Goal: Task Accomplishment & Management: Complete application form

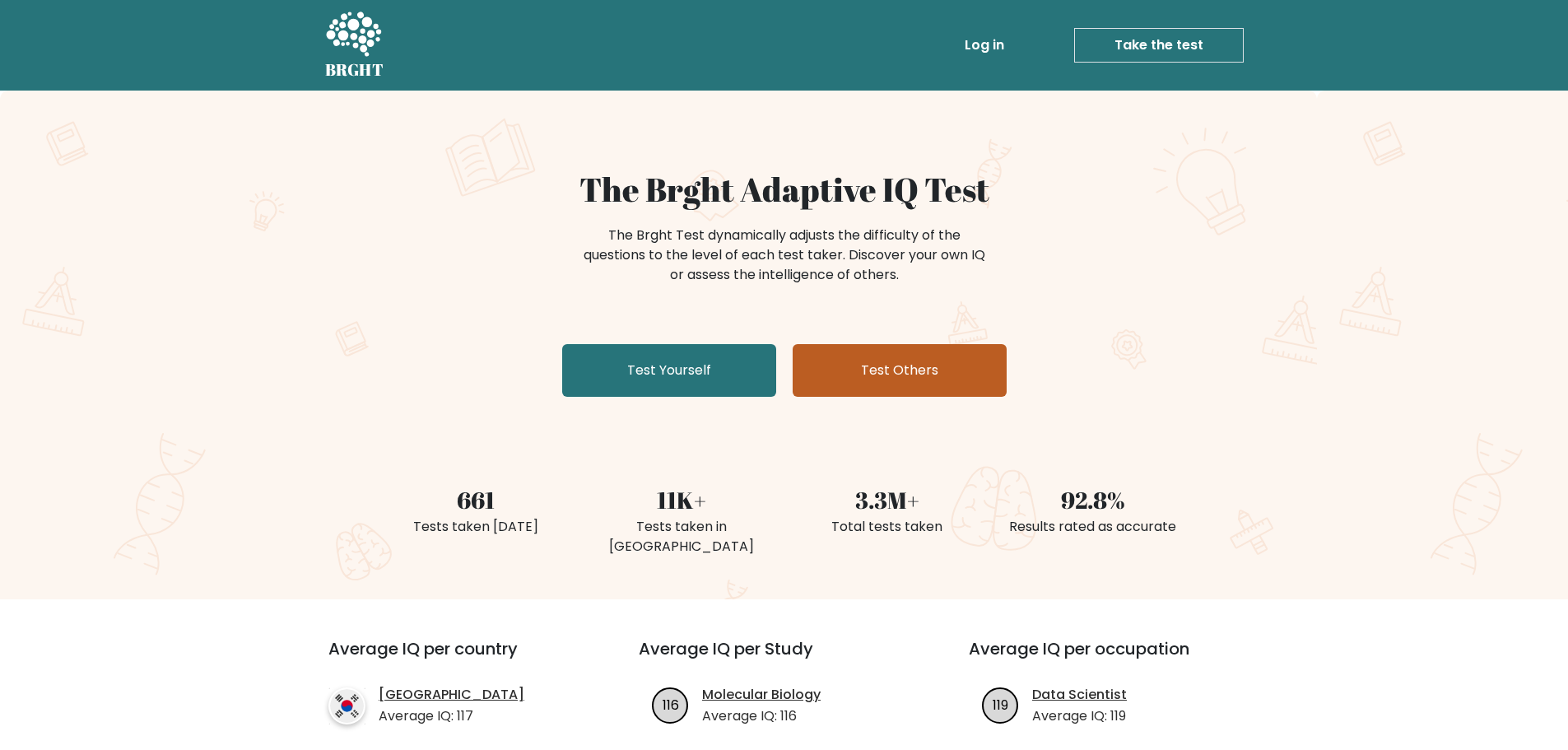
click at [898, 381] on link "Test Others" at bounding box center [900, 370] width 214 height 53
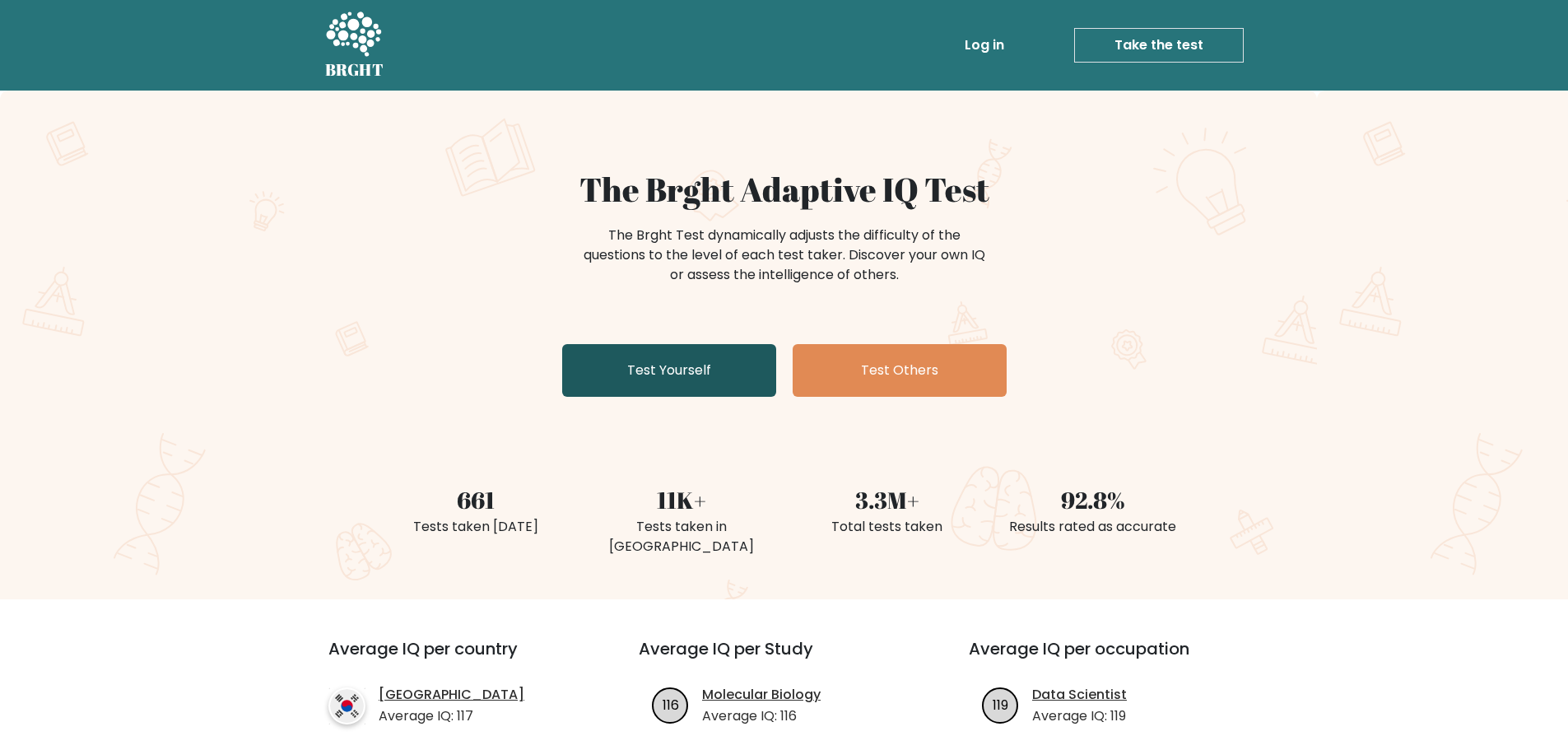
click at [658, 370] on link "Test Yourself" at bounding box center [669, 370] width 214 height 53
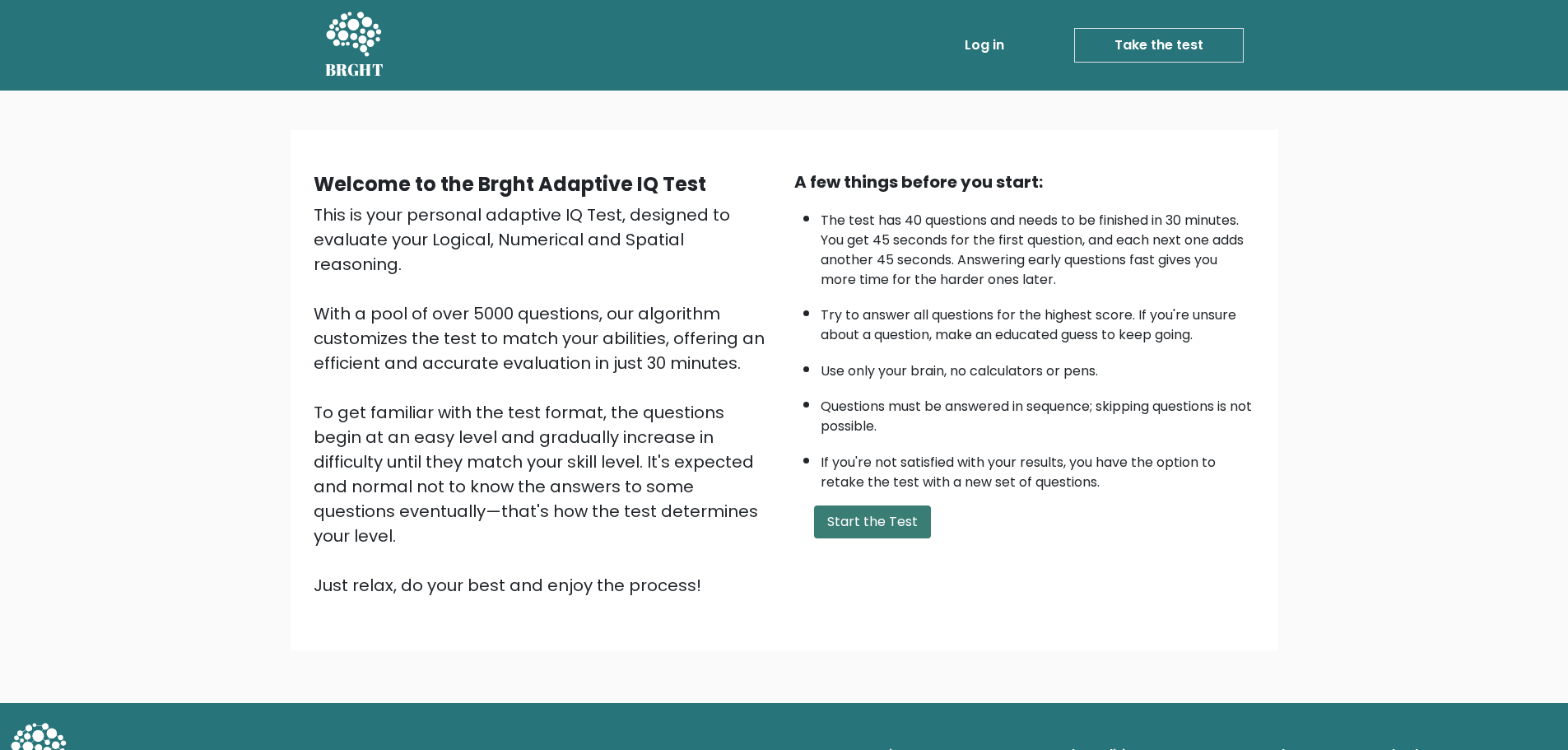
click at [864, 526] on button "Start the Test" at bounding box center [872, 522] width 117 height 33
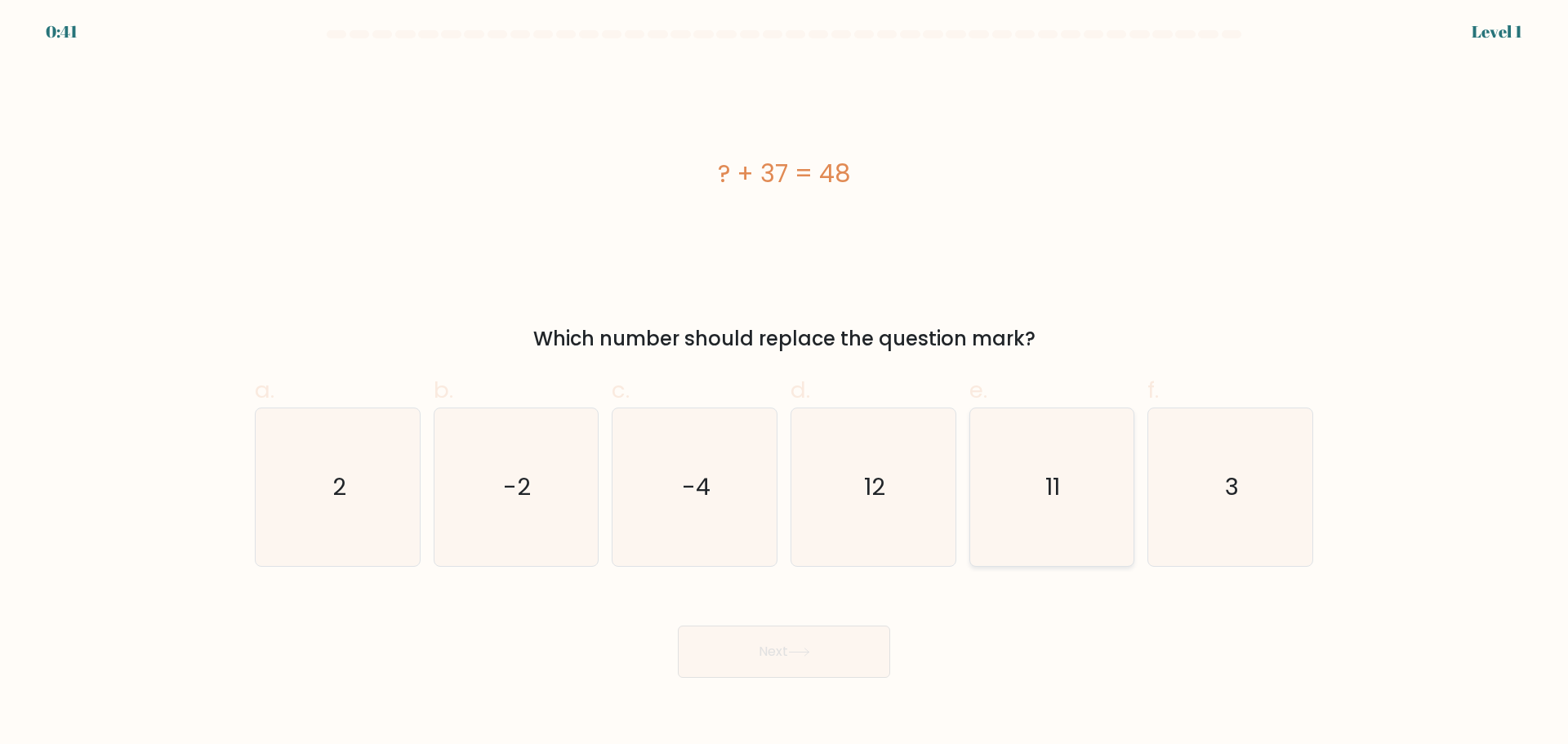
click at [1114, 516] on icon "11" at bounding box center [1051, 487] width 157 height 157
click at [785, 383] on input "e. 11" at bounding box center [784, 377] width 1 height 11
radio input "true"
click at [844, 641] on button "Next" at bounding box center [784, 652] width 213 height 52
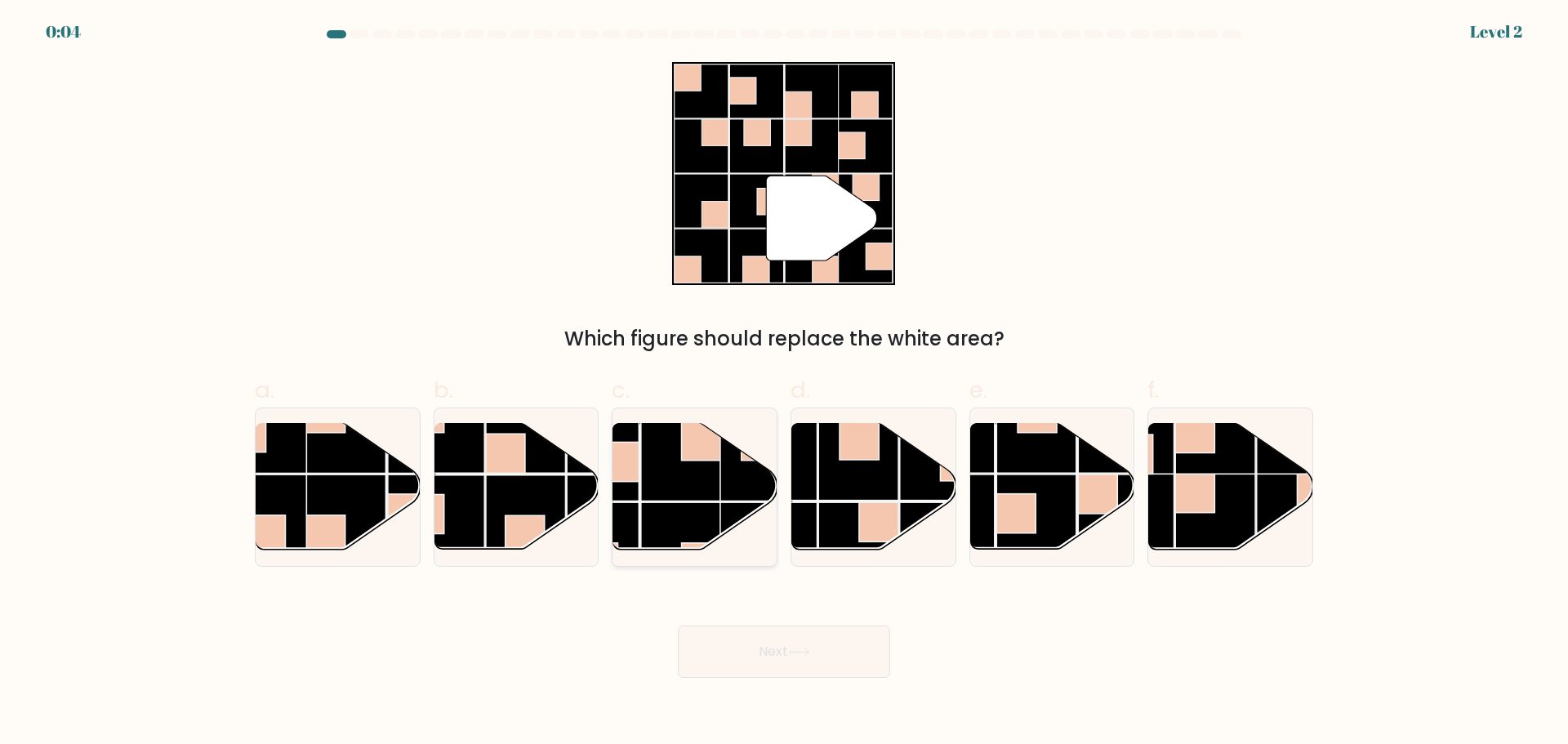
click at [691, 457] on rect at bounding box center [701, 440] width 39 height 39
click at [784, 383] on input "c." at bounding box center [784, 377] width 1 height 11
radio input "true"
click at [756, 659] on button "Next" at bounding box center [784, 652] width 213 height 52
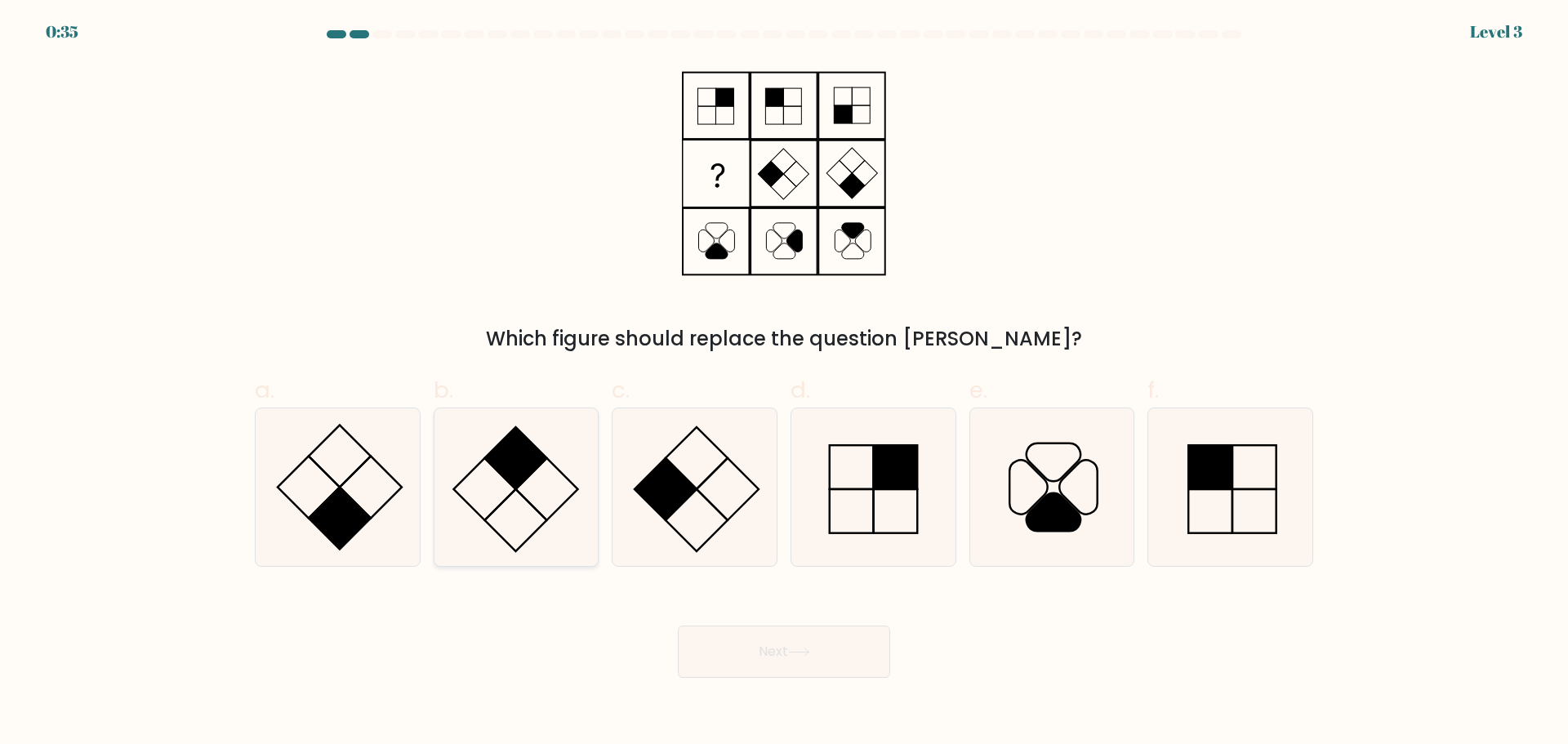
click at [486, 485] on icon at bounding box center [516, 487] width 157 height 157
click at [784, 383] on input "b." at bounding box center [784, 377] width 1 height 11
radio input "true"
click at [784, 664] on button "Next" at bounding box center [784, 652] width 213 height 52
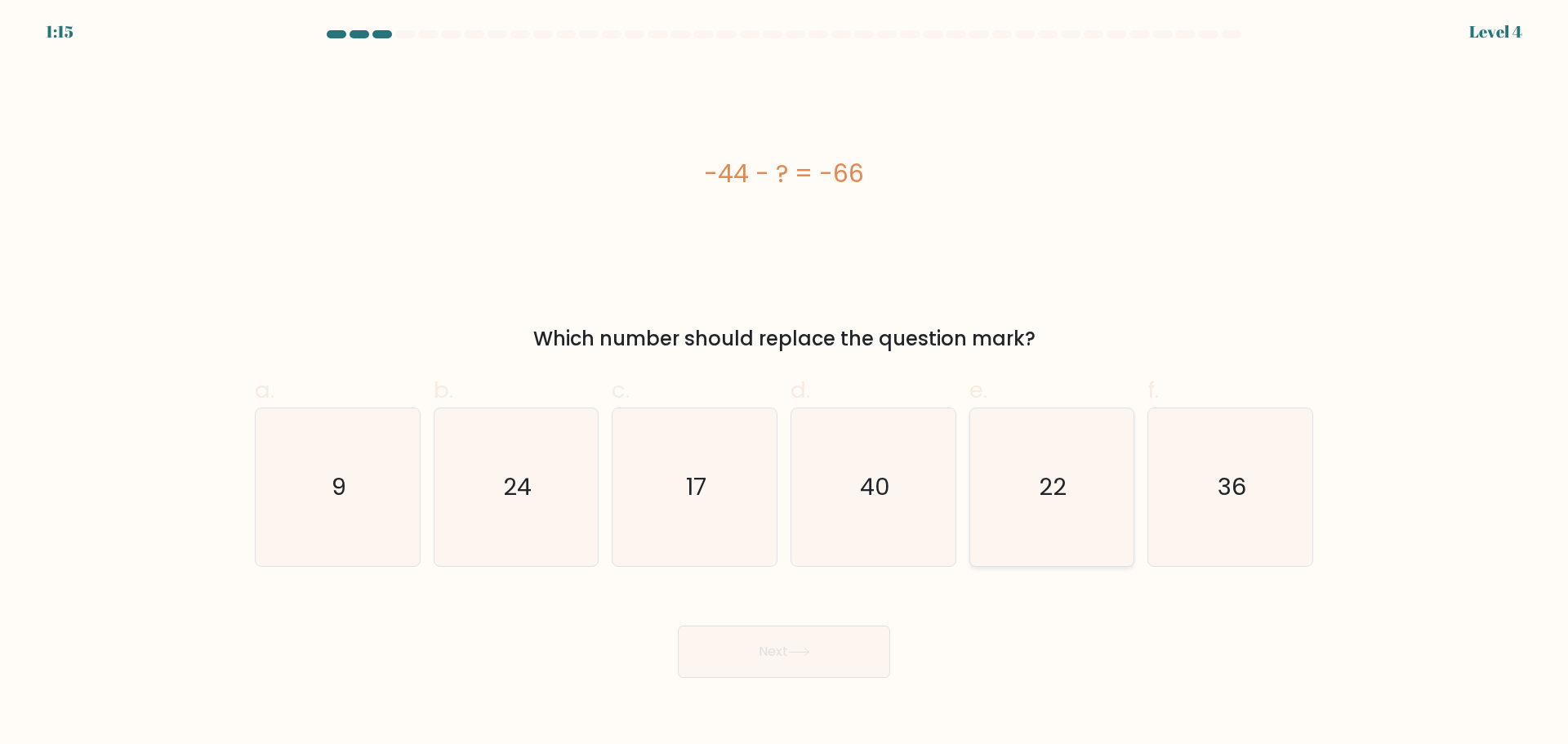
click at [1096, 517] on icon "22" at bounding box center [1051, 487] width 157 height 157
click at [785, 383] on input "e. 22" at bounding box center [784, 377] width 1 height 11
radio input "true"
click at [830, 662] on button "Next" at bounding box center [784, 652] width 213 height 52
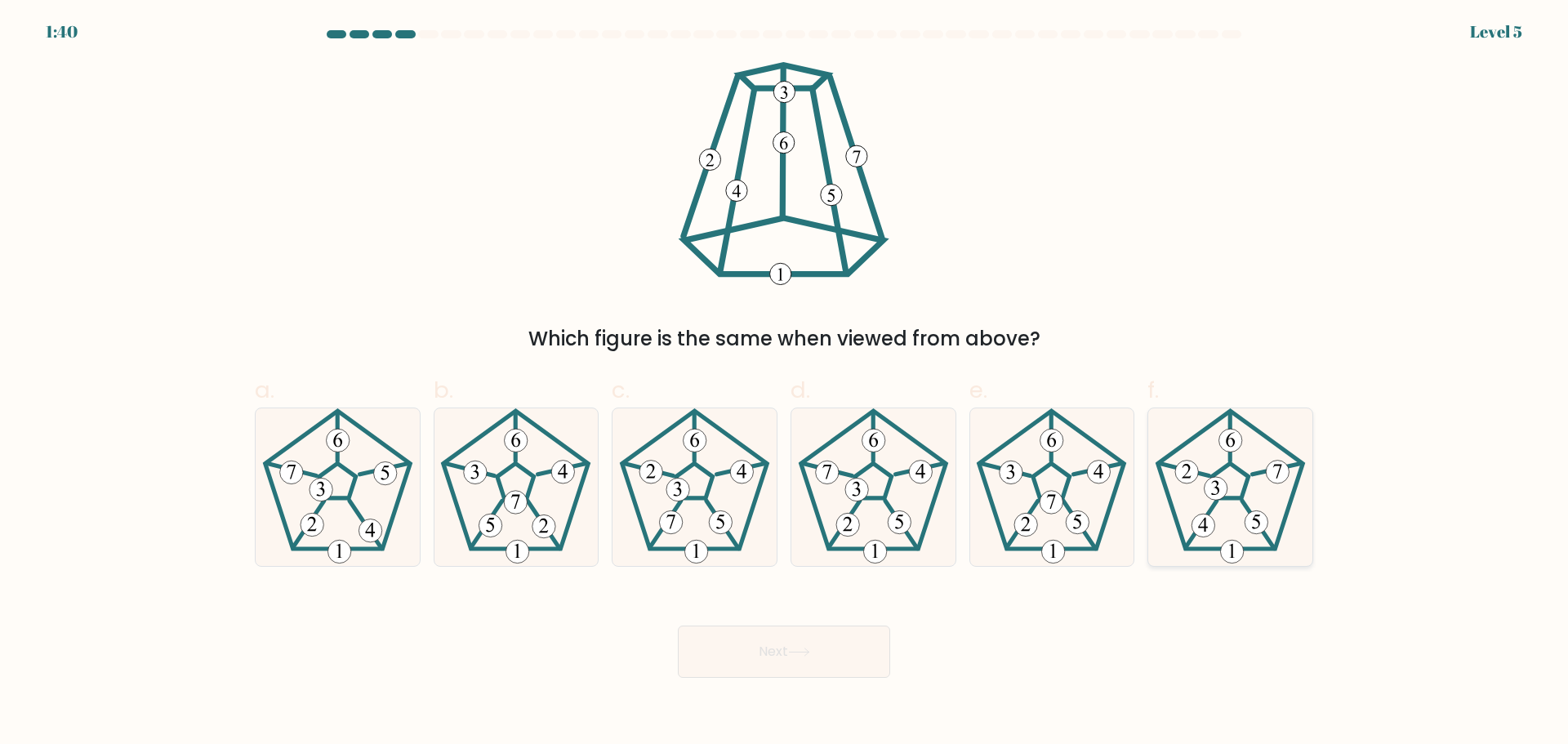
click at [1235, 450] on 781 at bounding box center [1231, 440] width 23 height 23
click at [785, 383] on input "f." at bounding box center [784, 377] width 1 height 11
radio input "true"
click at [888, 667] on button "Next" at bounding box center [784, 652] width 213 height 52
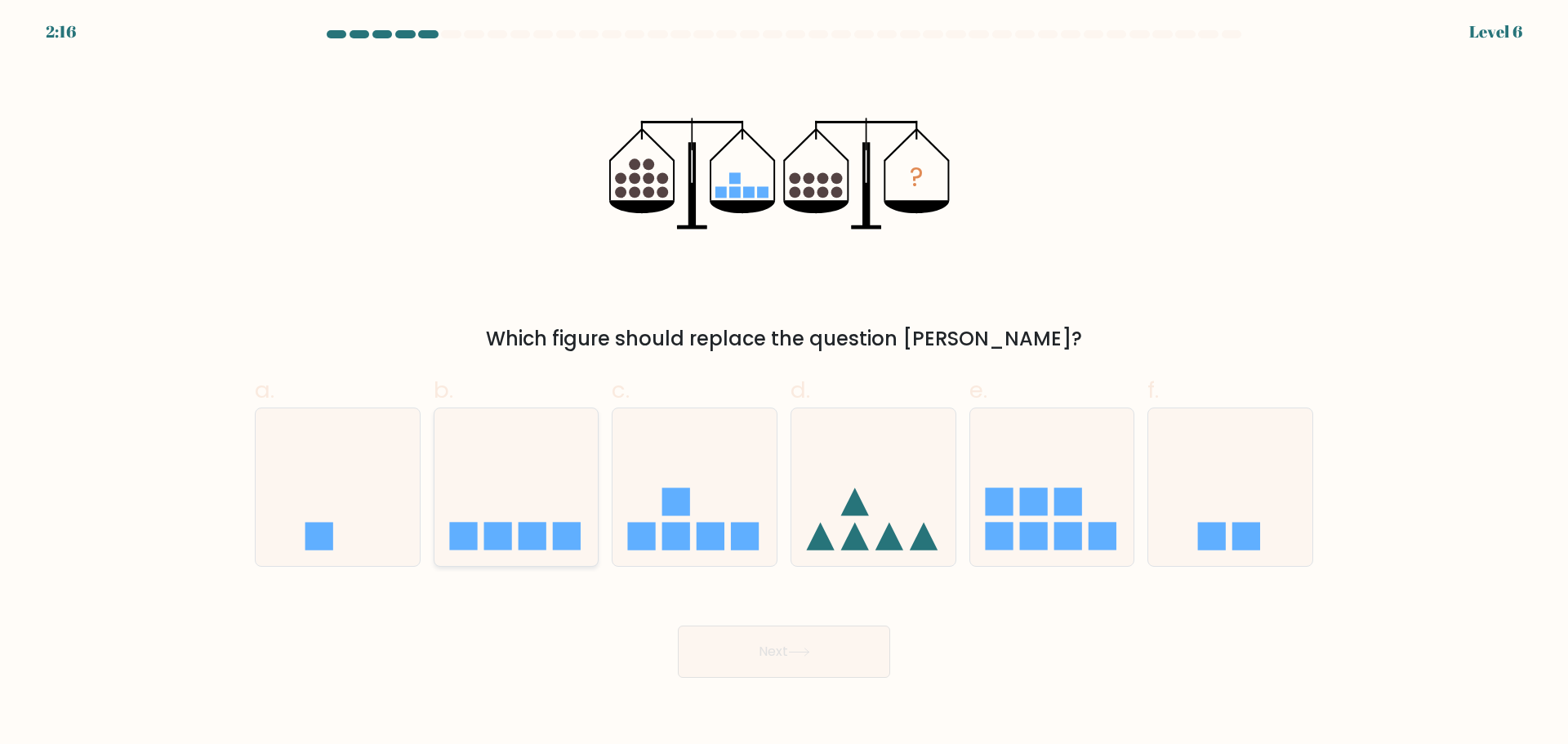
click at [524, 501] on icon at bounding box center [516, 487] width 164 height 136
click at [784, 383] on input "b." at bounding box center [784, 377] width 1 height 11
radio input "true"
click at [759, 648] on button "Next" at bounding box center [784, 652] width 213 height 52
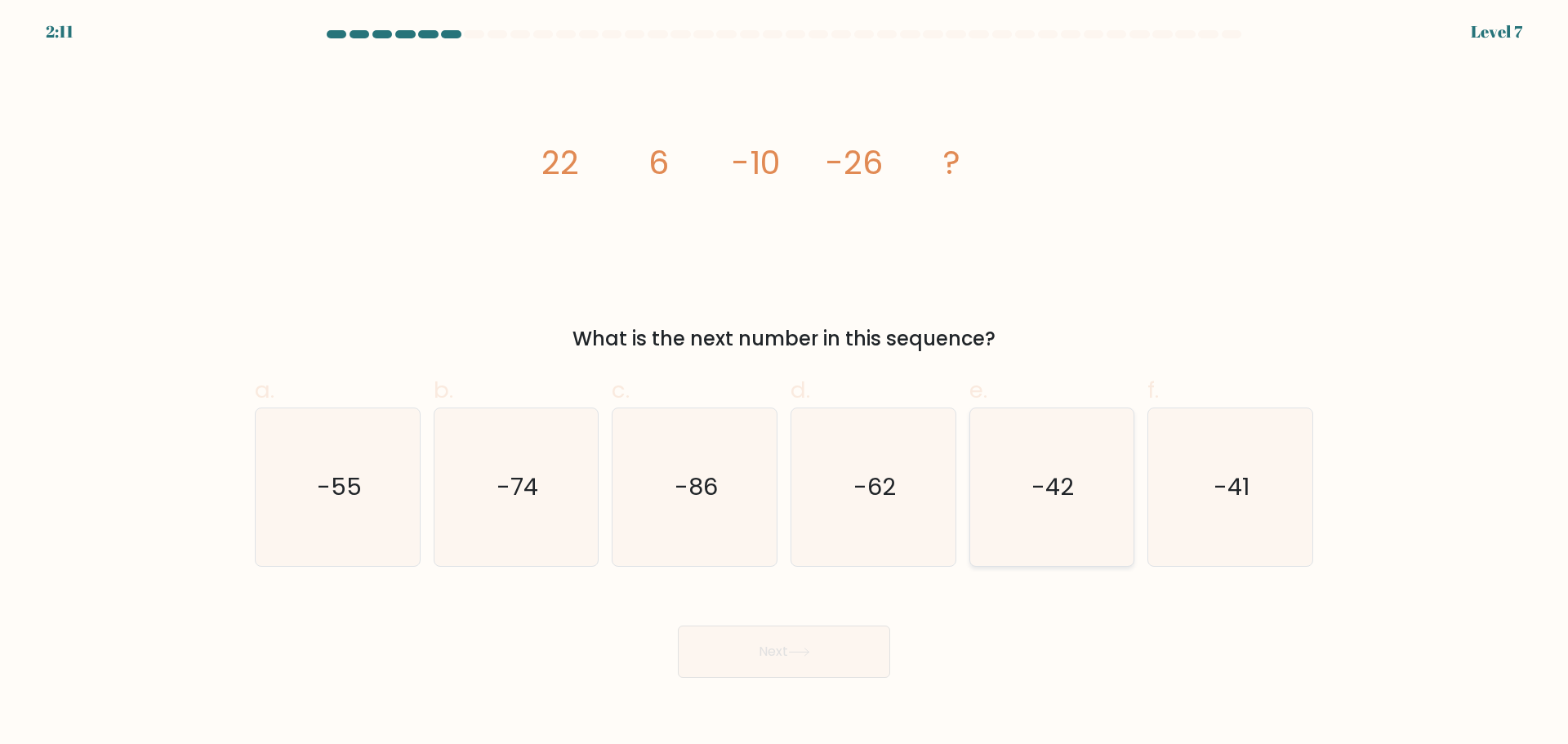
click at [1027, 484] on icon "-42" at bounding box center [1051, 487] width 157 height 157
click at [785, 383] on input "e. -42" at bounding box center [784, 377] width 1 height 11
radio input "true"
click at [865, 671] on button "Next" at bounding box center [784, 652] width 213 height 52
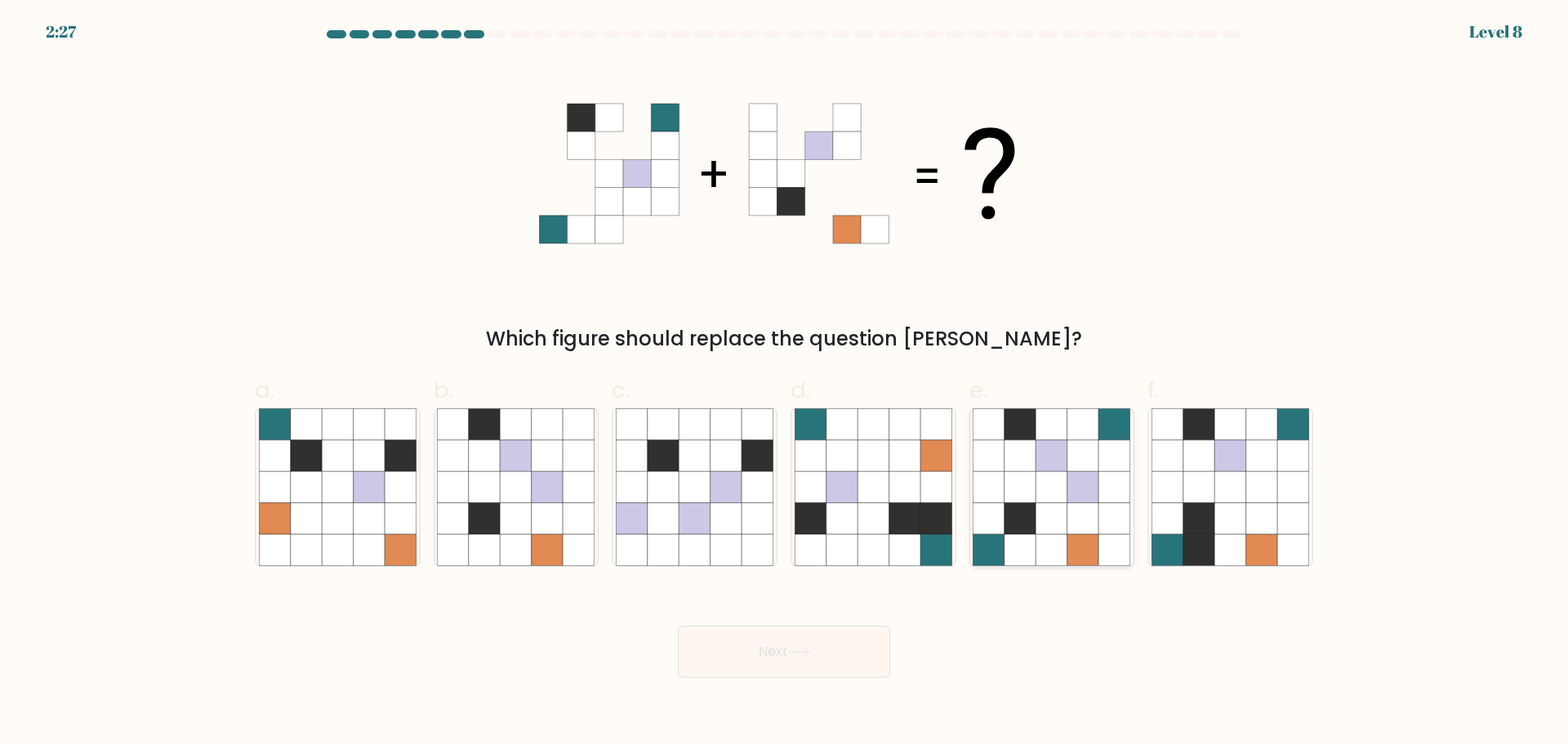
click at [1041, 484] on icon at bounding box center [1052, 487] width 31 height 31
click at [785, 383] on input "e." at bounding box center [784, 377] width 1 height 11
radio input "true"
click at [861, 662] on button "Next" at bounding box center [784, 652] width 213 height 52
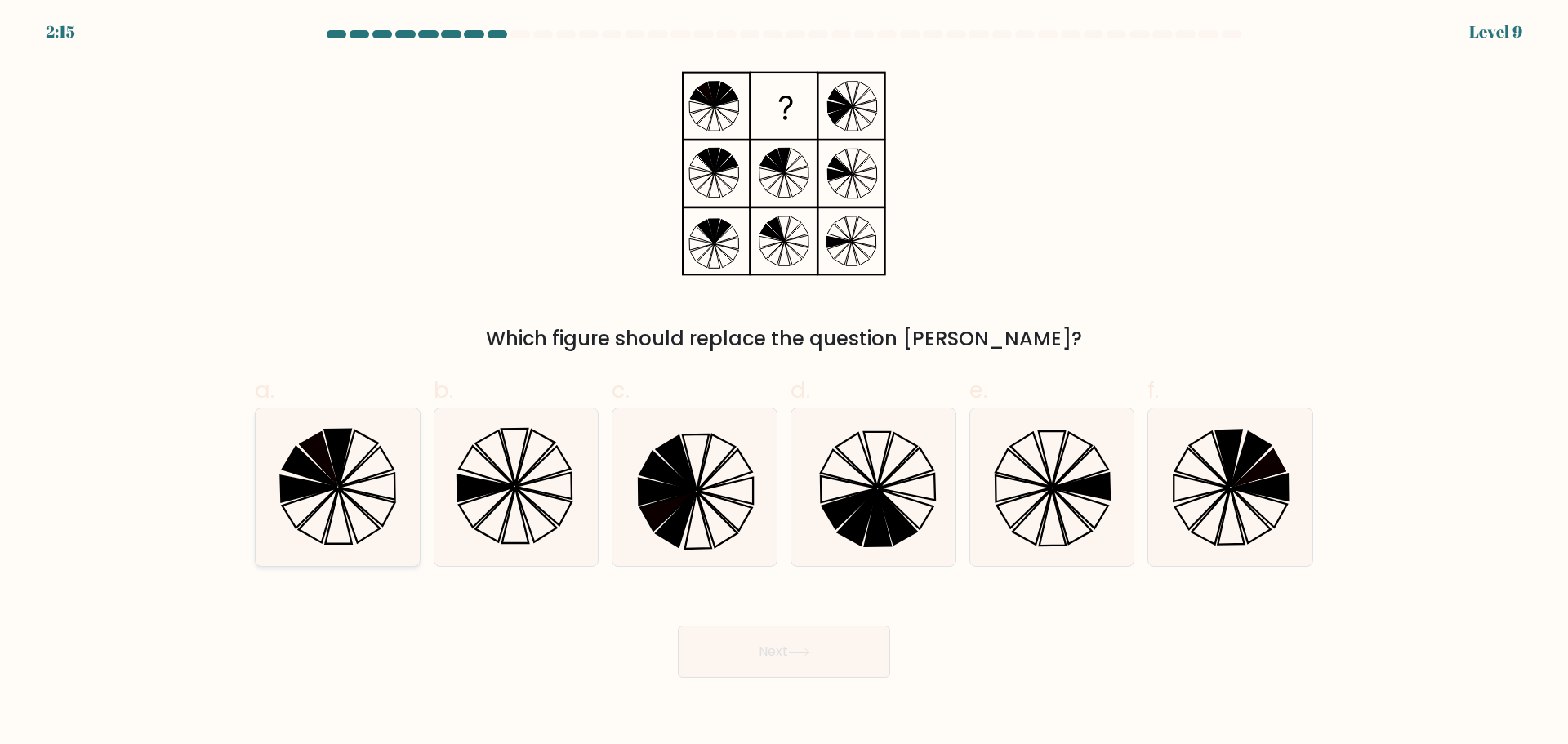
drag, startPoint x: 287, startPoint y: 458, endPoint x: 471, endPoint y: 554, distance: 207.5
click at [290, 459] on icon at bounding box center [337, 487] width 157 height 157
click at [784, 383] on input "a." at bounding box center [784, 377] width 1 height 11
radio input "true"
click at [801, 656] on icon at bounding box center [799, 652] width 22 height 9
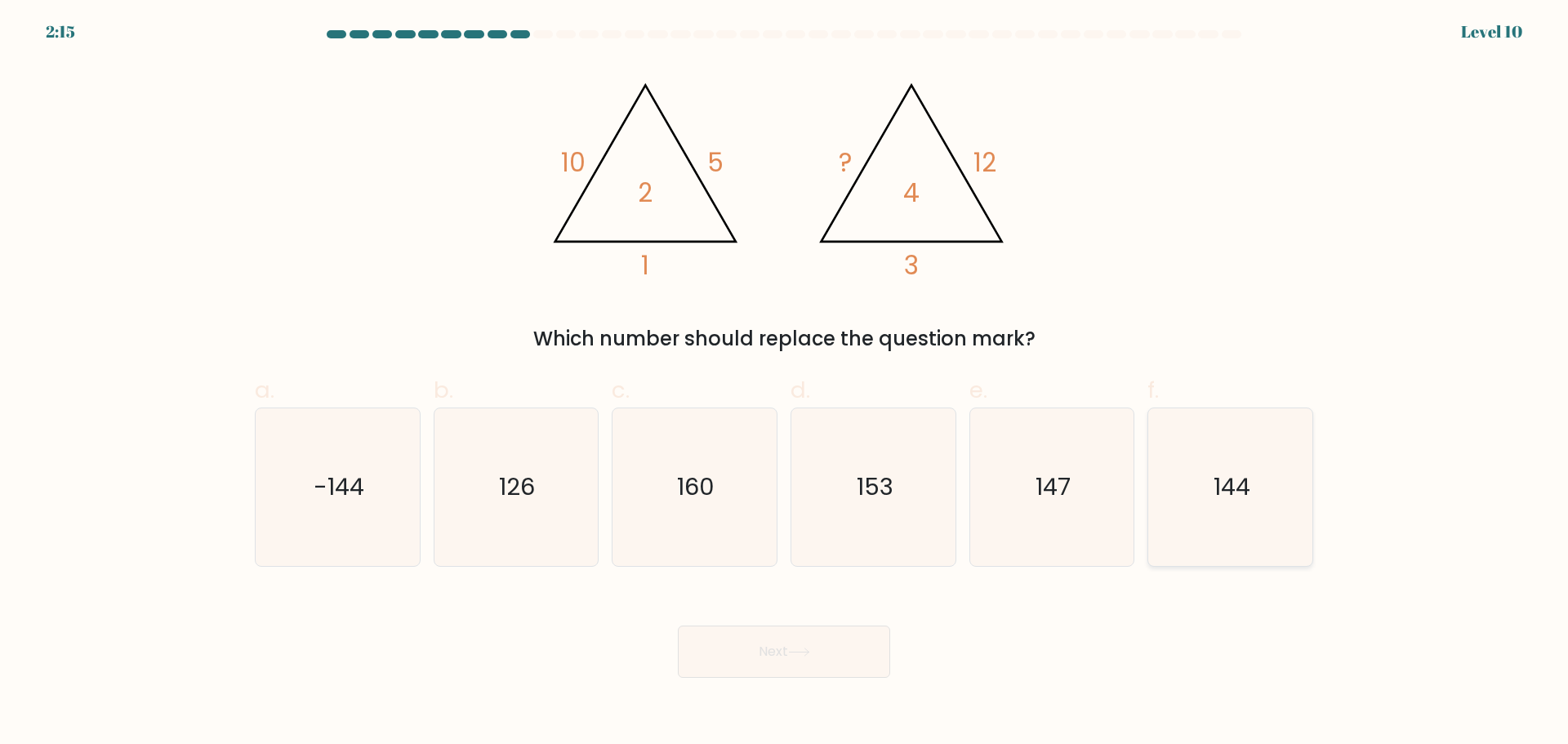
click at [1248, 502] on text "144" at bounding box center [1232, 487] width 37 height 33
click at [785, 383] on input "f. 144" at bounding box center [784, 377] width 1 height 11
radio input "true"
click at [758, 660] on button "Next" at bounding box center [784, 652] width 213 height 52
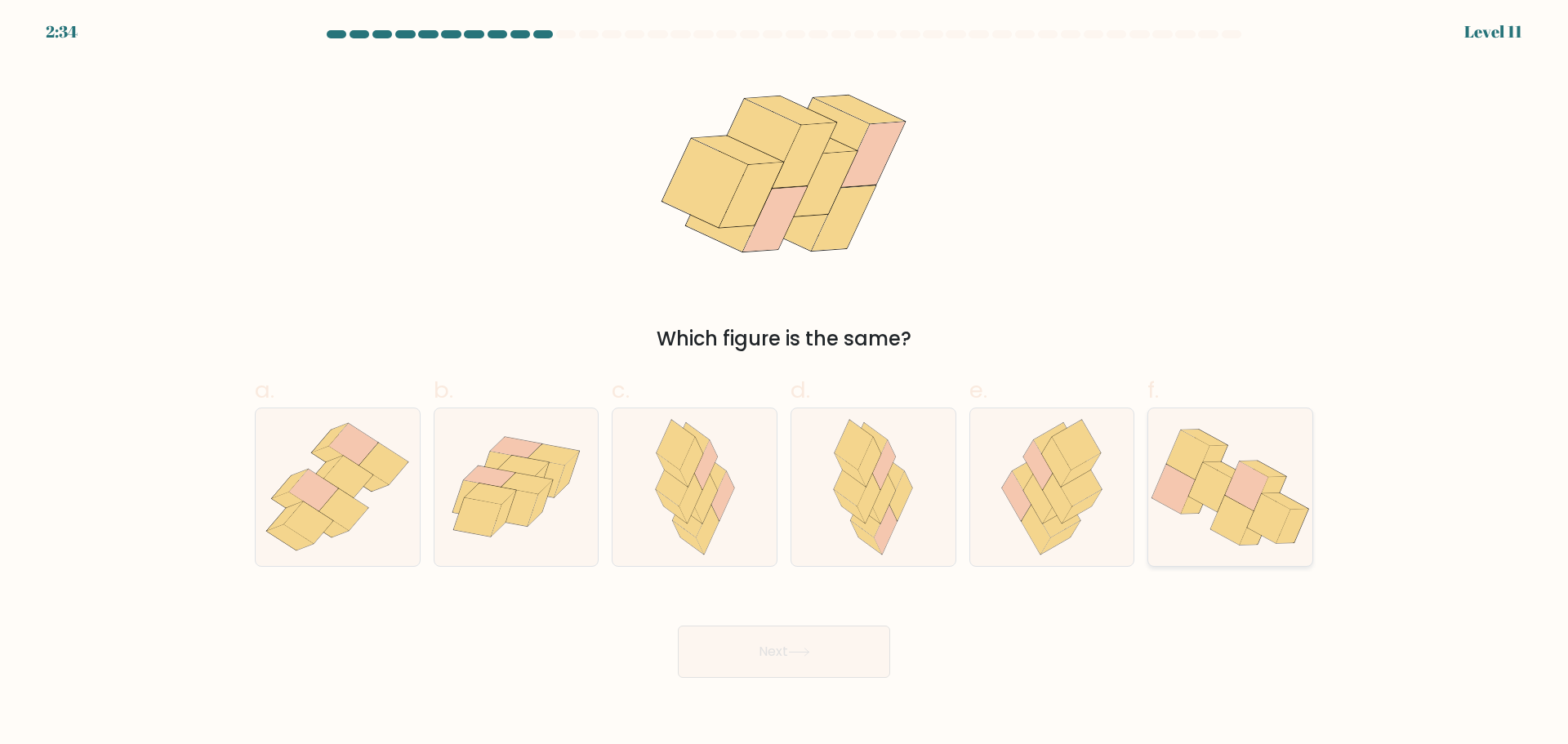
click at [1235, 504] on icon at bounding box center [1233, 519] width 44 height 49
click at [785, 383] on input "f." at bounding box center [784, 377] width 1 height 11
radio input "true"
click at [828, 656] on button "Next" at bounding box center [784, 652] width 213 height 52
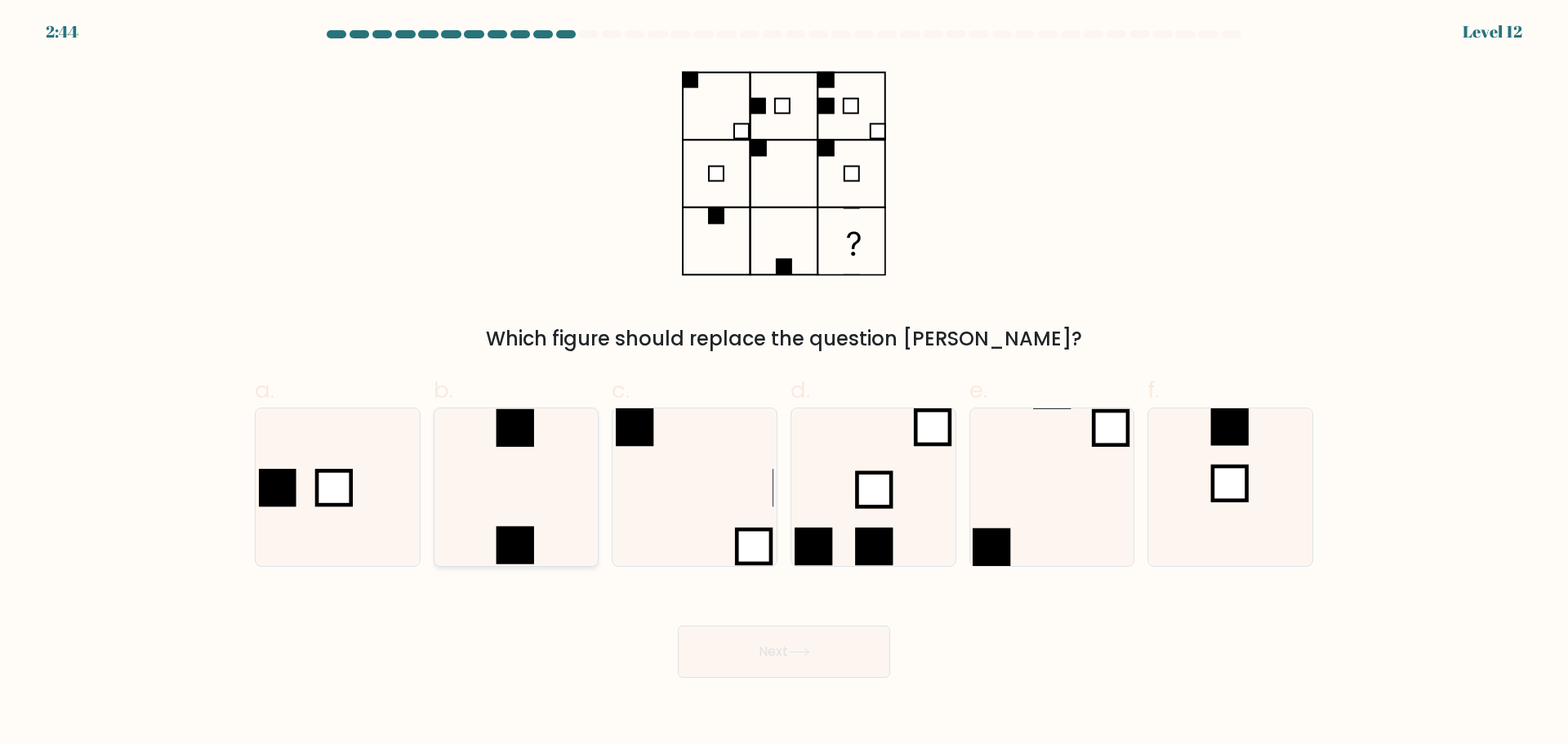
click at [541, 494] on icon at bounding box center [516, 487] width 157 height 157
click at [784, 383] on input "b." at bounding box center [784, 377] width 1 height 11
radio input "true"
click at [779, 664] on button "Next" at bounding box center [784, 652] width 213 height 52
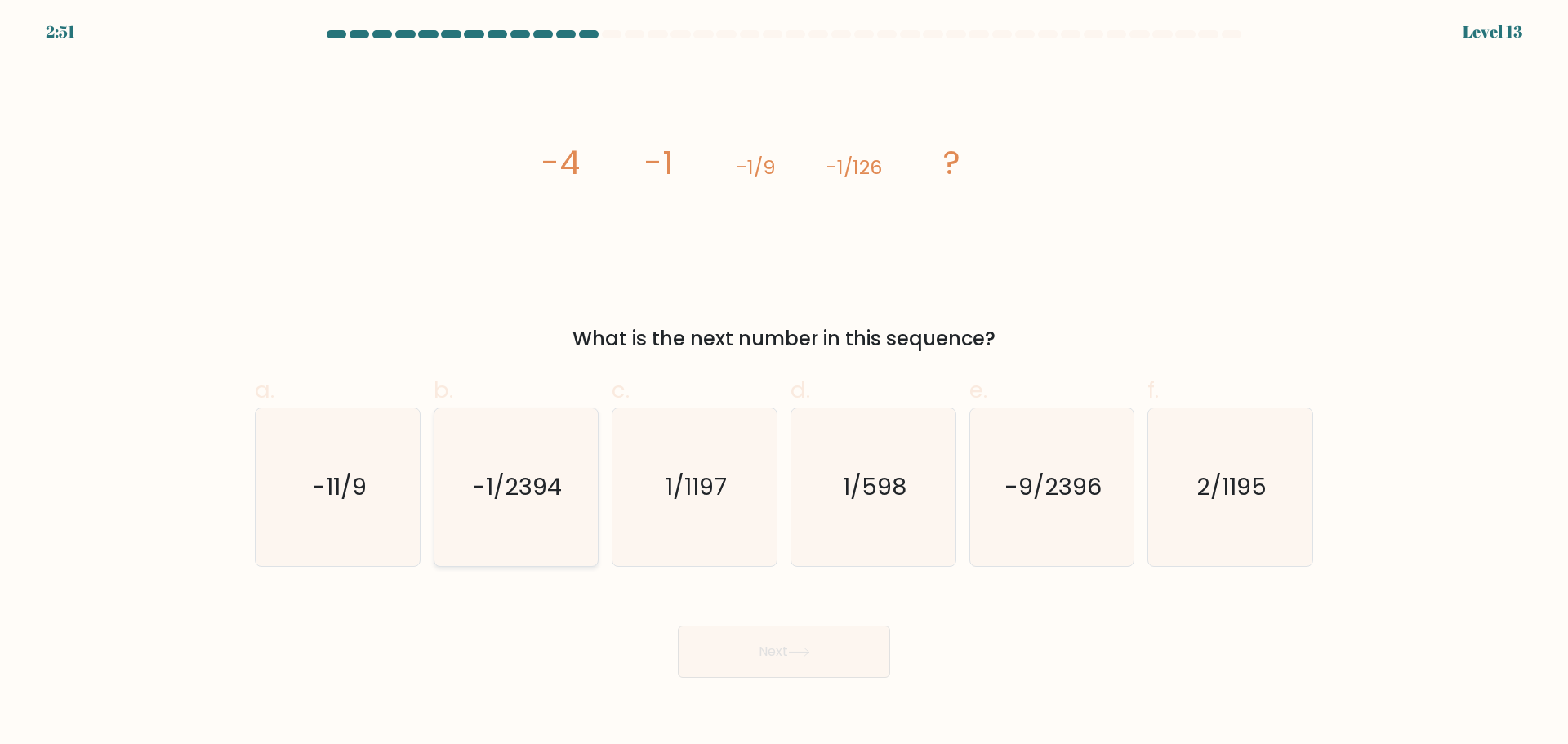
click at [536, 514] on icon "-1/2394" at bounding box center [516, 487] width 157 height 157
click at [784, 383] on input "b. -1/2394" at bounding box center [784, 377] width 1 height 11
radio input "true"
click at [787, 652] on button "Next" at bounding box center [784, 652] width 213 height 52
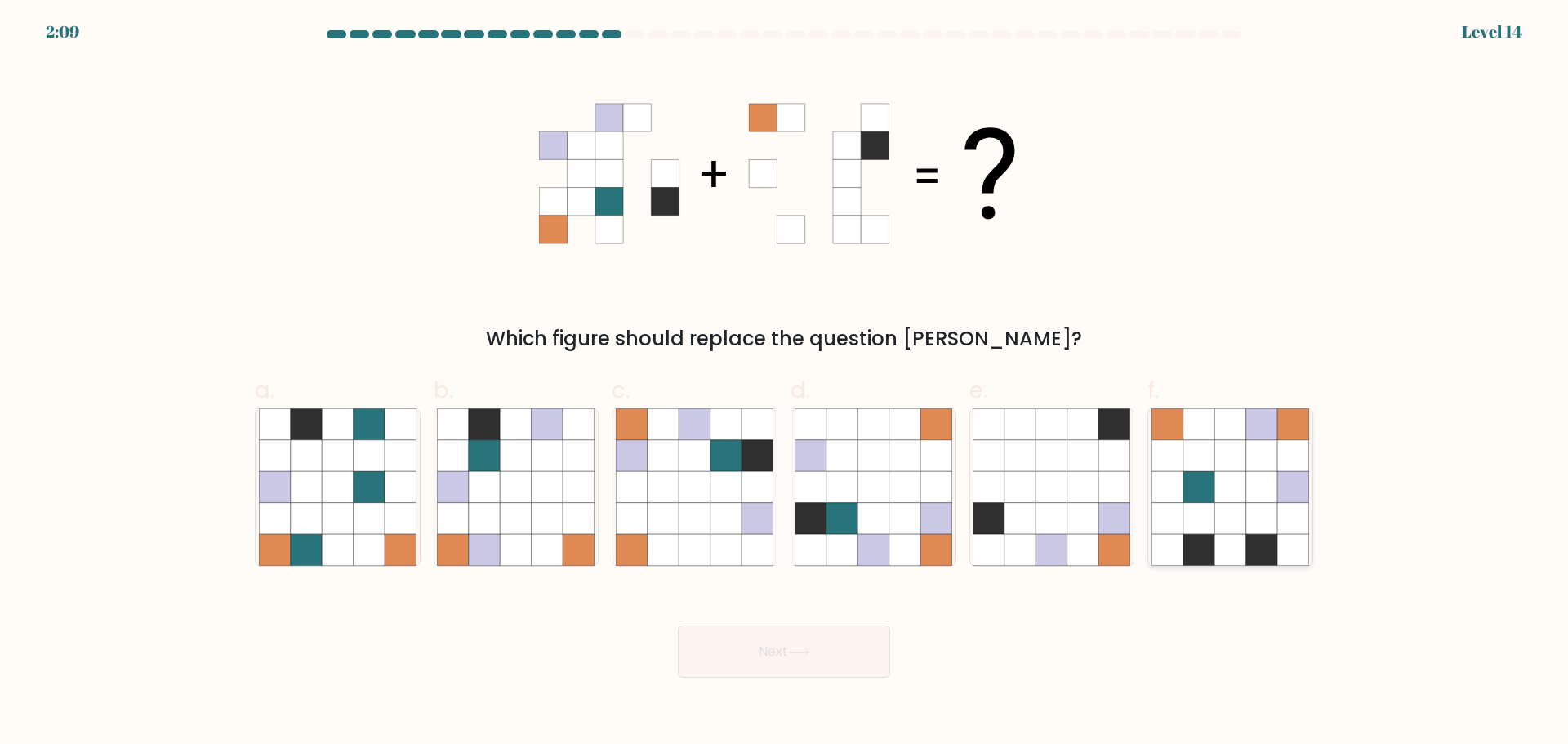
click at [1234, 500] on icon at bounding box center [1230, 487] width 31 height 31
click at [785, 383] on input "f." at bounding box center [784, 377] width 1 height 11
radio input "true"
click at [887, 659] on button "Next" at bounding box center [784, 652] width 213 height 52
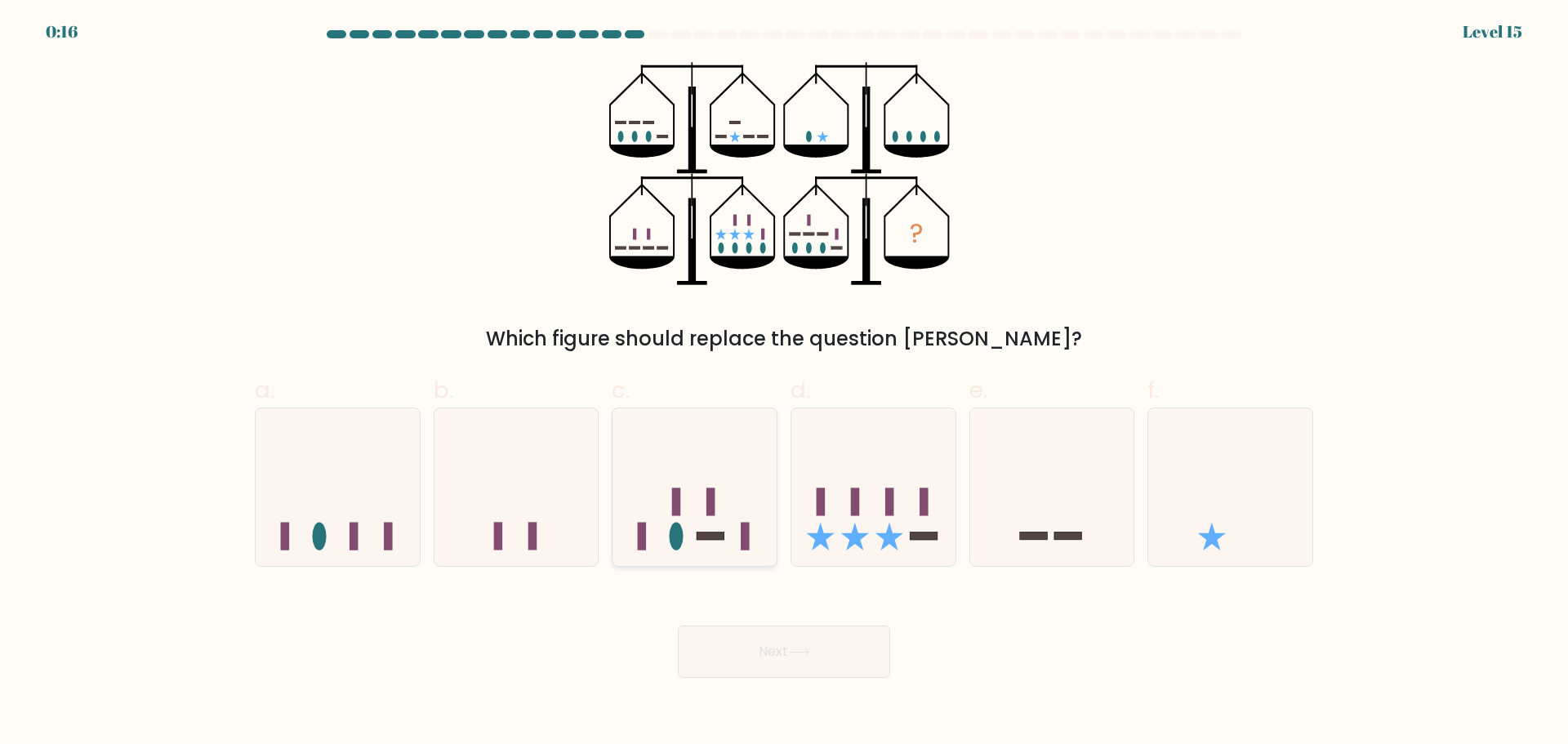
click at [717, 490] on icon at bounding box center [694, 487] width 164 height 136
click at [784, 383] on input "c." at bounding box center [784, 377] width 1 height 11
radio input "true"
click at [762, 638] on button "Next" at bounding box center [784, 652] width 213 height 52
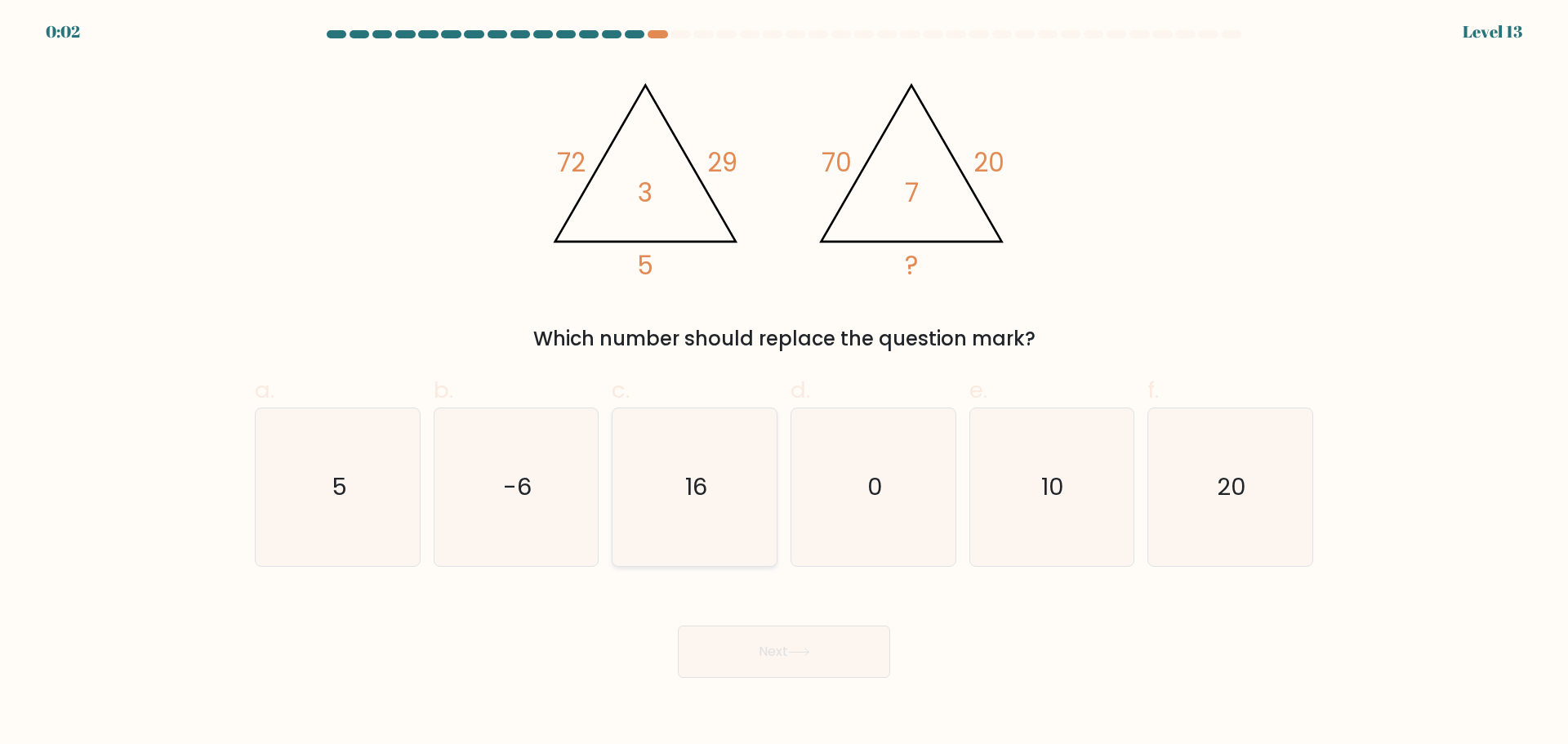
click at [672, 501] on icon "16" at bounding box center [695, 487] width 157 height 157
click at [784, 383] on input "c. 16" at bounding box center [784, 377] width 1 height 11
radio input "true"
click at [810, 654] on icon at bounding box center [799, 652] width 22 height 9
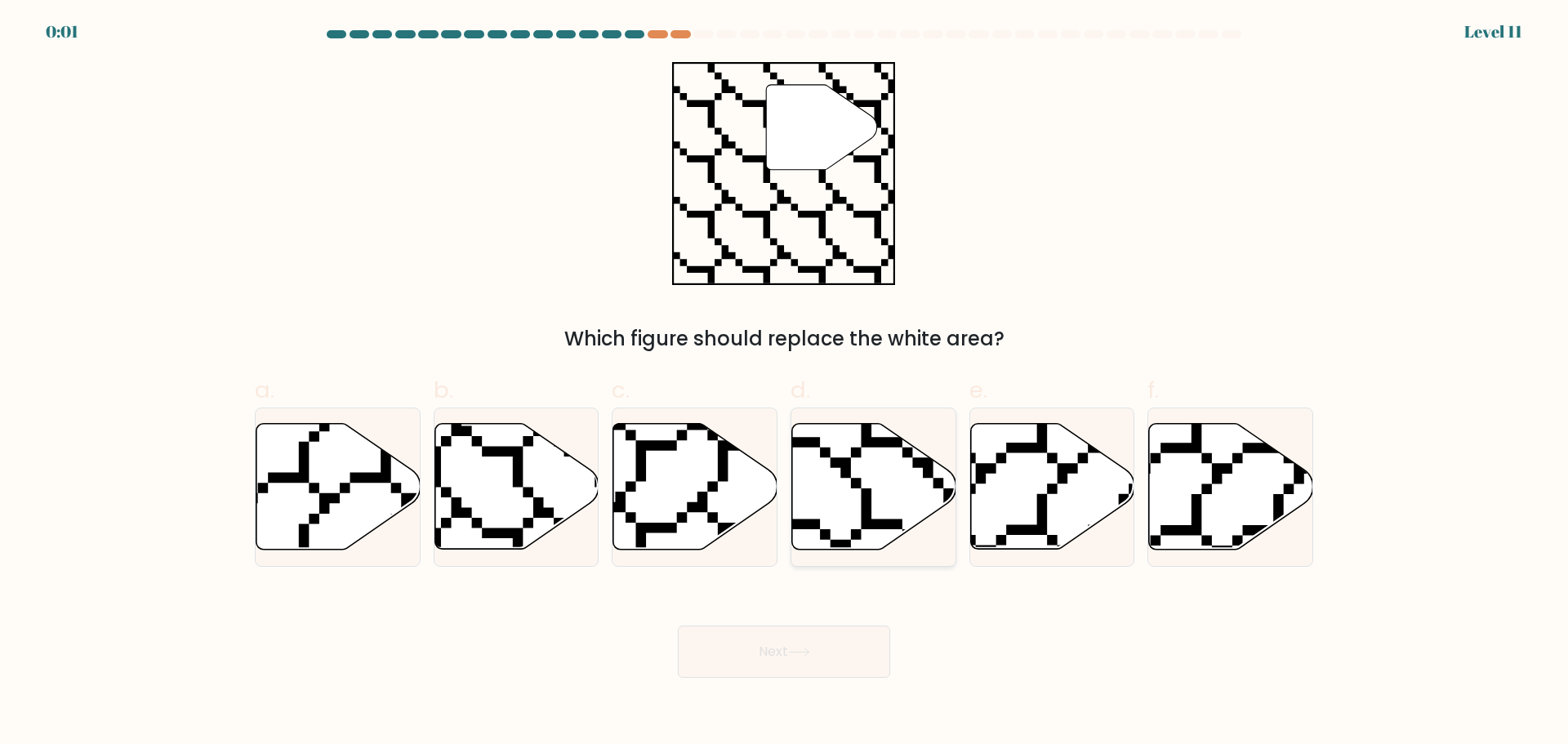
click at [812, 470] on icon at bounding box center [873, 485] width 164 height 125
click at [785, 383] on input "d." at bounding box center [784, 377] width 1 height 11
radio input "true"
click at [810, 649] on icon at bounding box center [799, 652] width 22 height 9
